Goal: Task Accomplishment & Management: Manage account settings

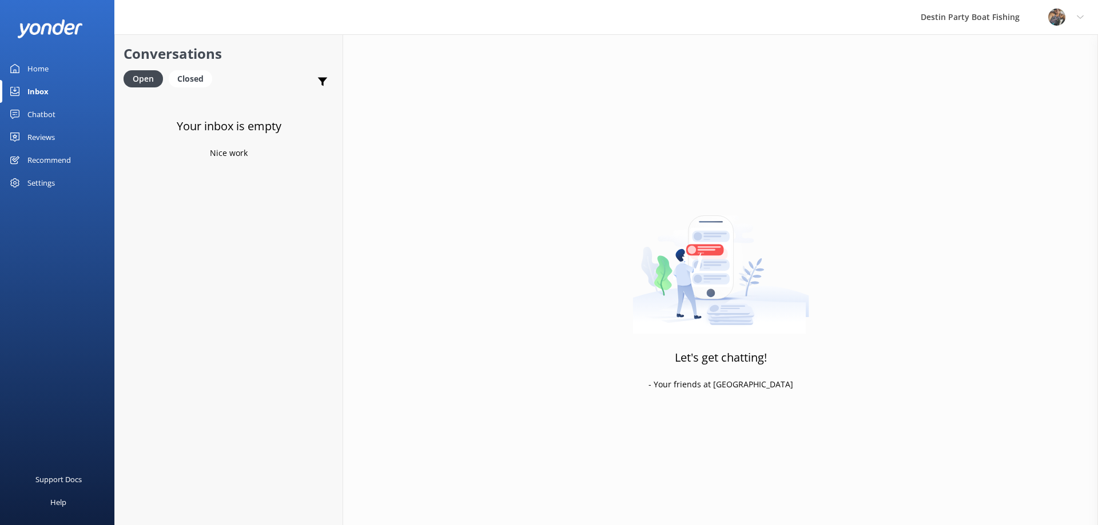
click at [50, 144] on div "Reviews" at bounding box center [40, 137] width 27 height 23
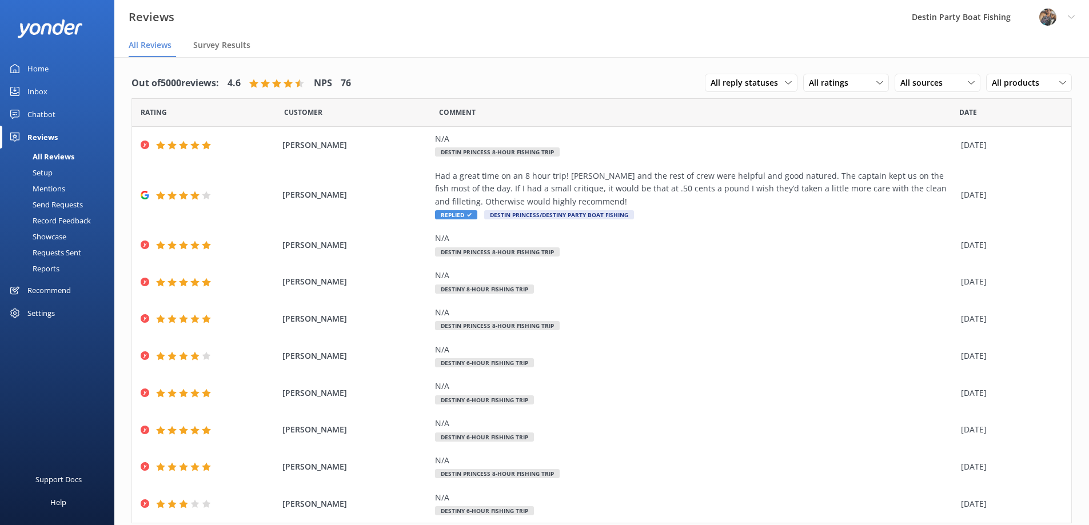
click at [43, 91] on div "Inbox" at bounding box center [37, 91] width 20 height 23
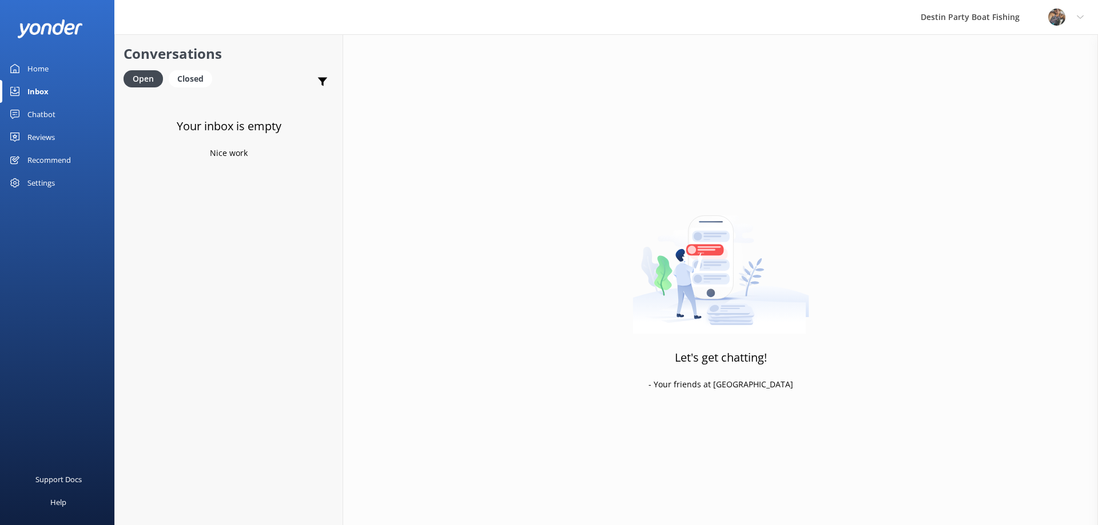
click at [35, 141] on div "Reviews" at bounding box center [40, 137] width 27 height 23
